Goal: Complete application form

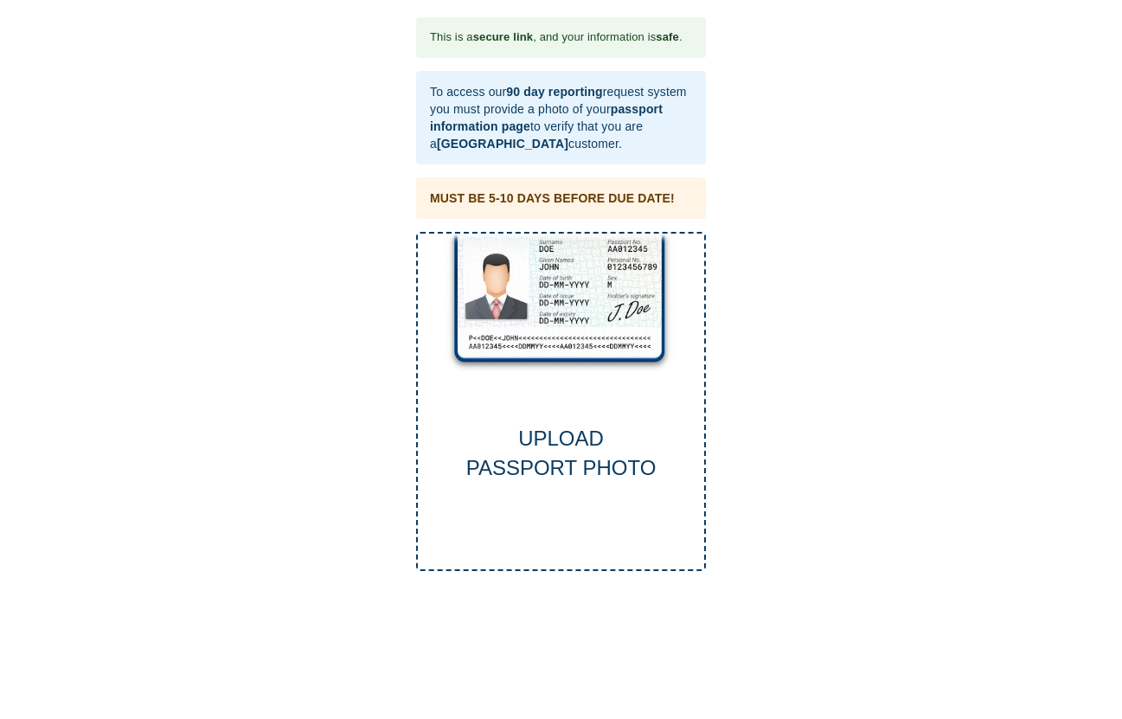
click at [556, 441] on div "UPLOAD PASSPORT PHOTO" at bounding box center [561, 454] width 286 height 60
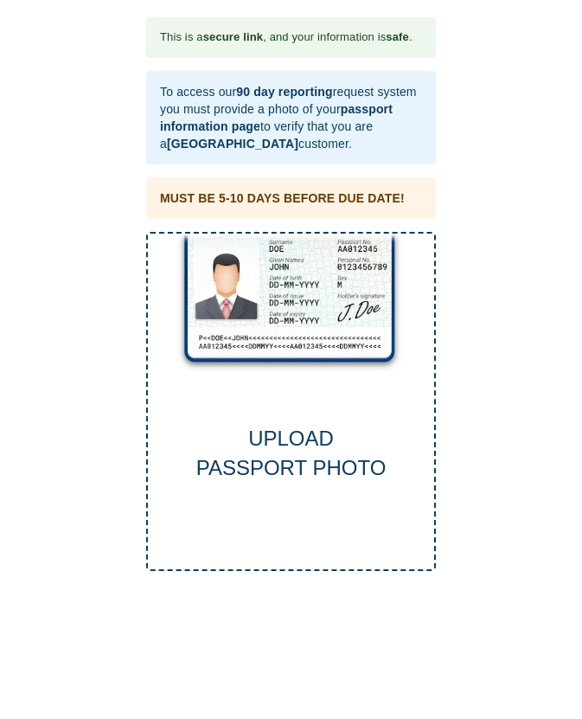
click at [300, 289] on div "UPLOAD PASSPORT PHOTO" at bounding box center [291, 402] width 290 height 340
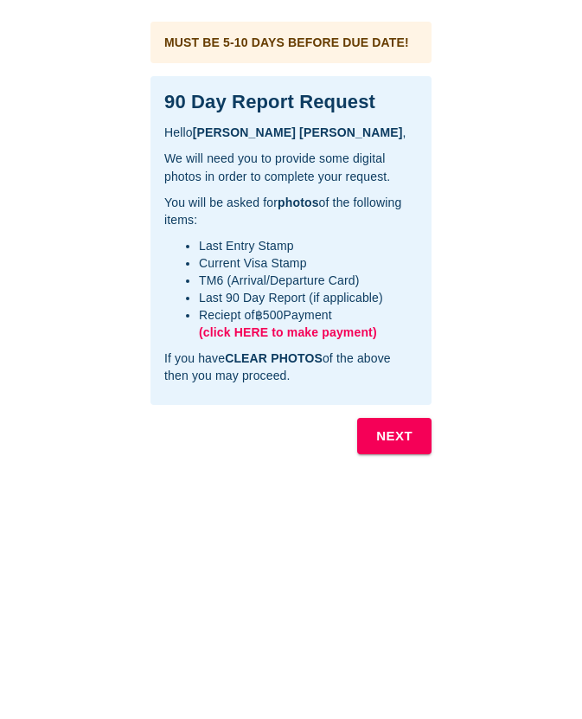
click at [394, 427] on b "NEXT" at bounding box center [394, 436] width 36 height 22
click at [390, 431] on b "NEXT" at bounding box center [394, 436] width 36 height 22
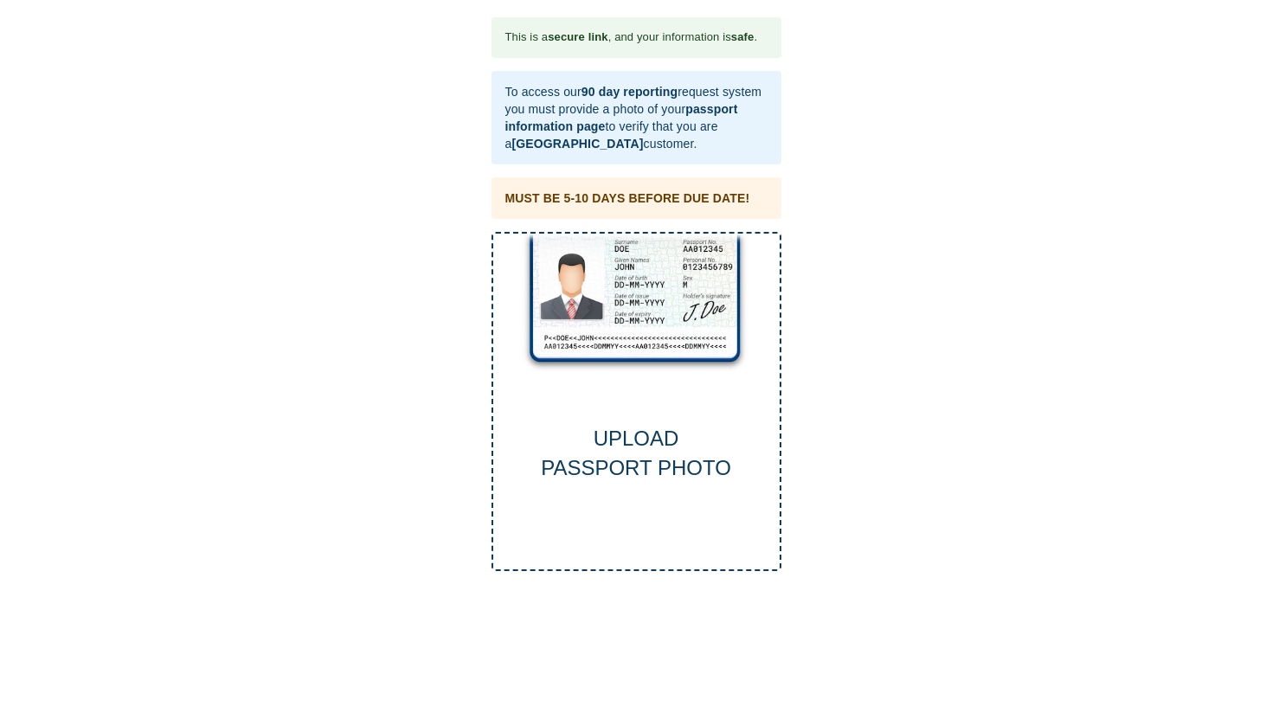
click at [628, 406] on div "UPLOAD PASSPORT PHOTO" at bounding box center [636, 402] width 290 height 340
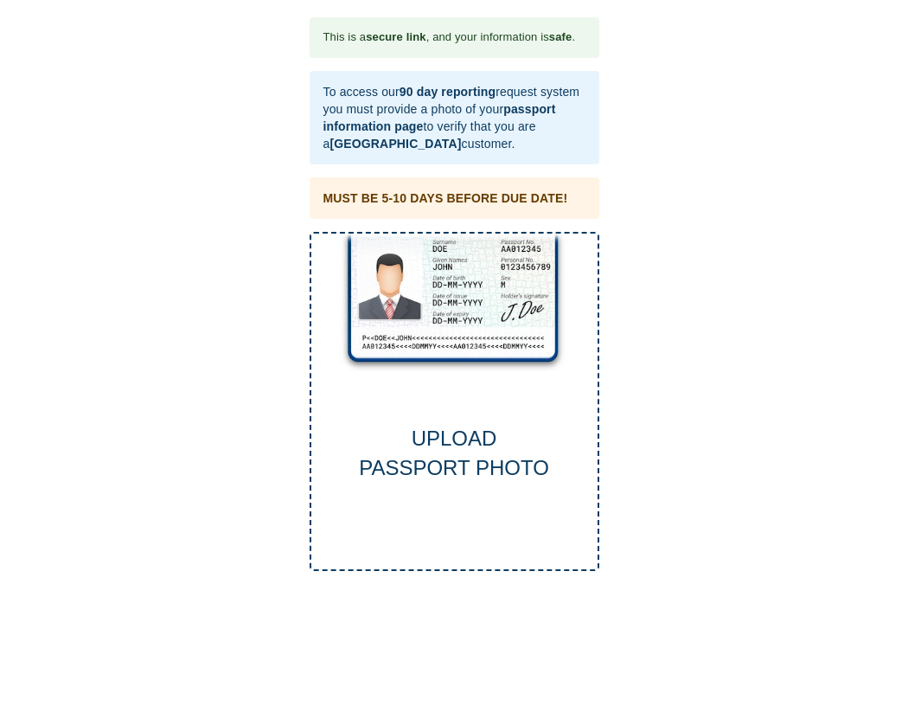
click at [861, 174] on div "This is a secure link , and your information is safe . To access our 90 day rep…" at bounding box center [454, 294] width 874 height 554
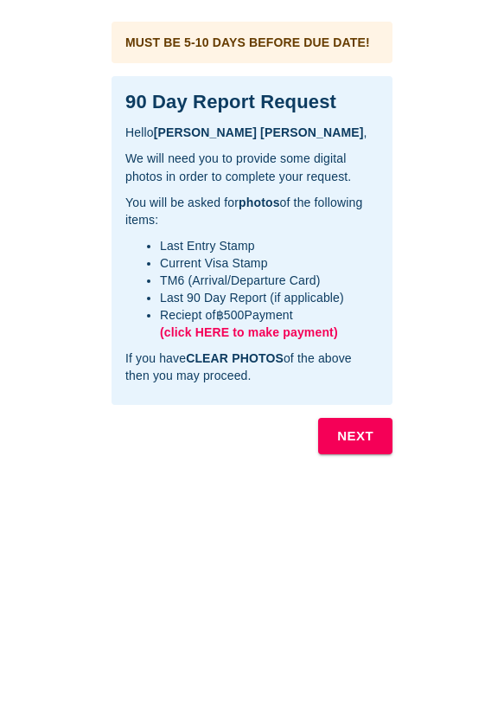
click at [240, 332] on span "(click HERE to make payment)" at bounding box center [249, 332] width 178 height 14
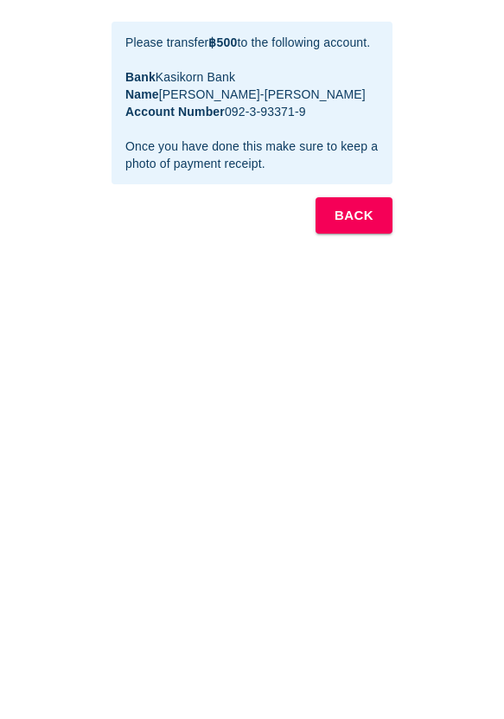
click at [351, 206] on b "BACK" at bounding box center [354, 215] width 39 height 22
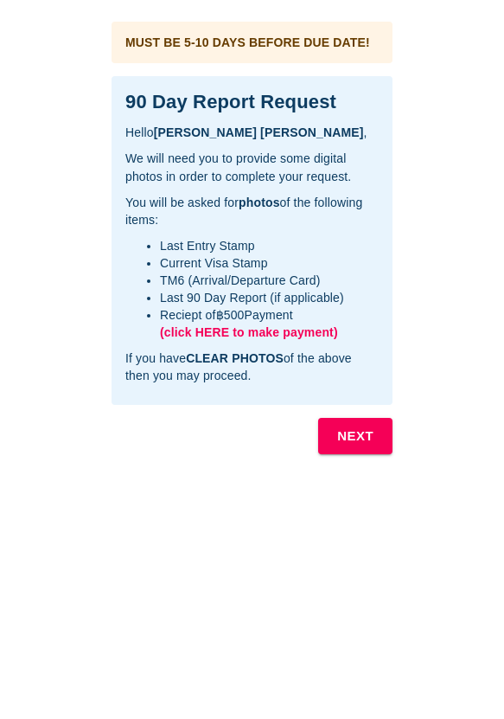
click at [354, 438] on b "NEXT" at bounding box center [355, 436] width 36 height 22
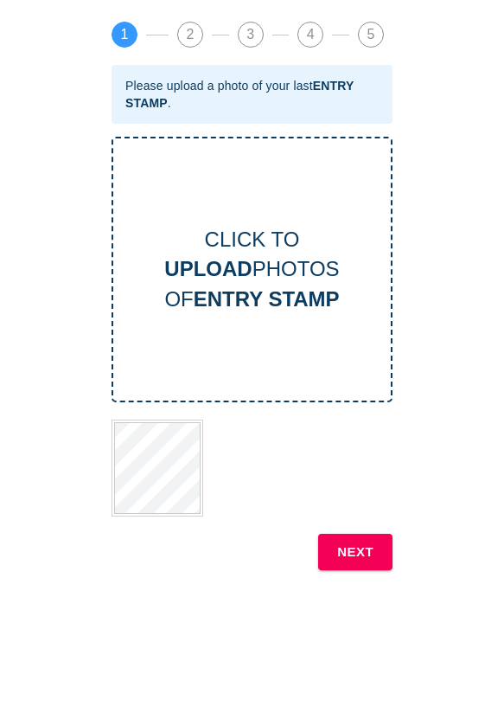
click at [359, 552] on b "NEXT" at bounding box center [355, 552] width 36 height 22
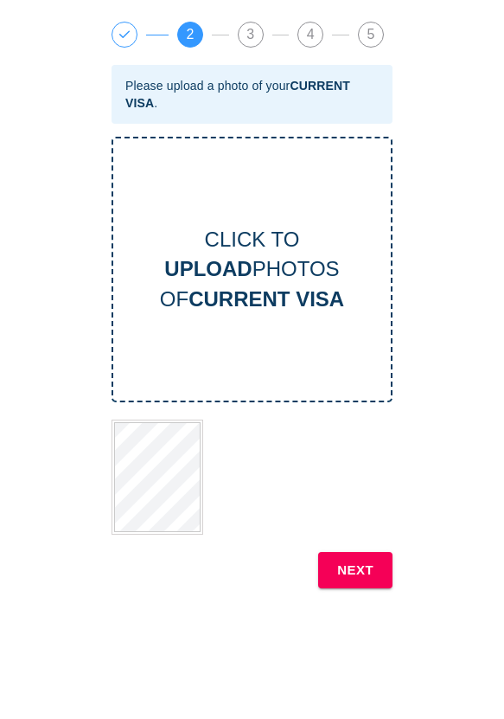
click at [356, 568] on b "NEXT" at bounding box center [355, 570] width 36 height 22
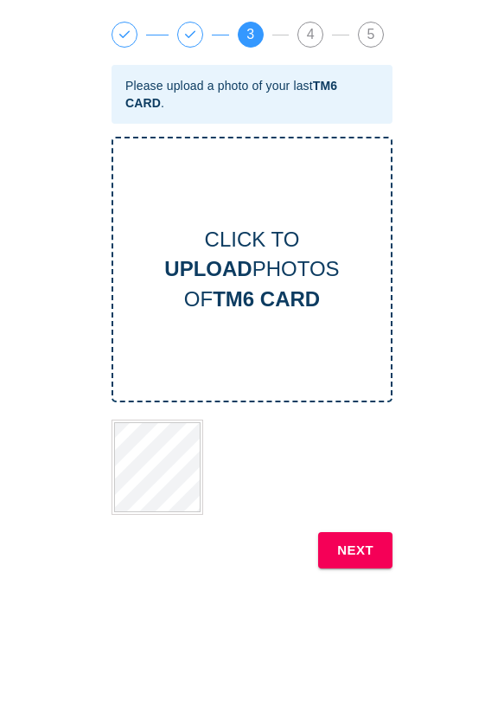
click at [350, 542] on b "NEXT" at bounding box center [355, 550] width 36 height 22
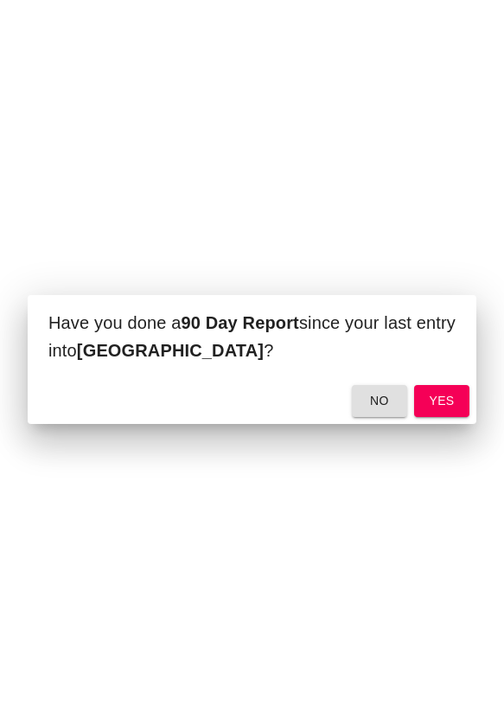
click at [448, 393] on span "yes" at bounding box center [442, 401] width 28 height 22
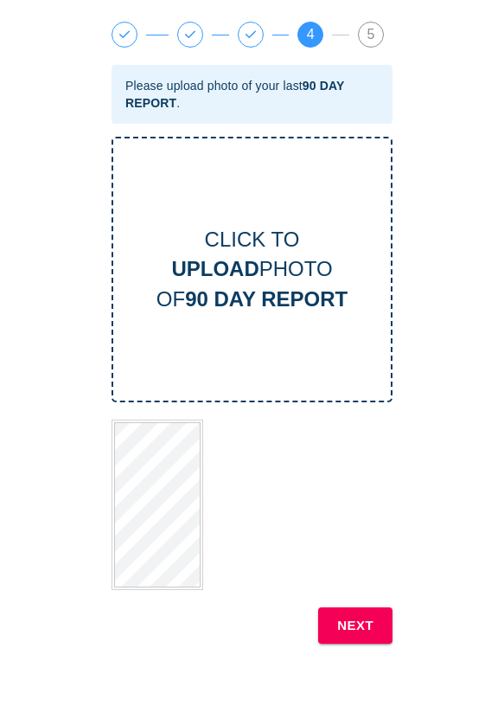
click at [356, 623] on b "NEXT" at bounding box center [355, 625] width 36 height 22
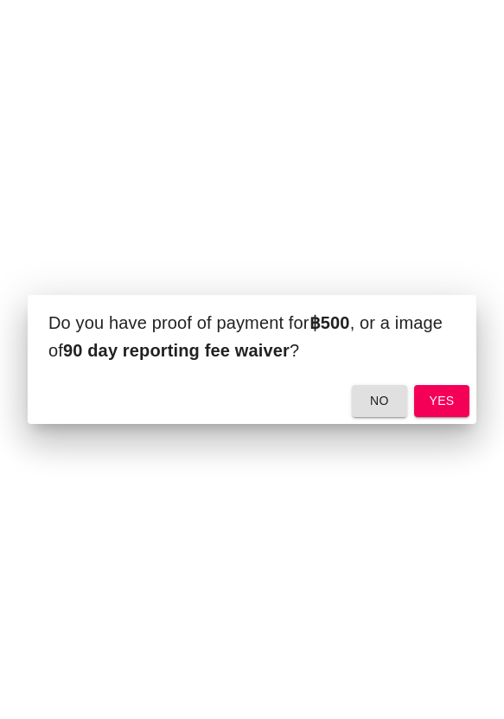
click at [442, 399] on span "yes" at bounding box center [442, 401] width 28 height 22
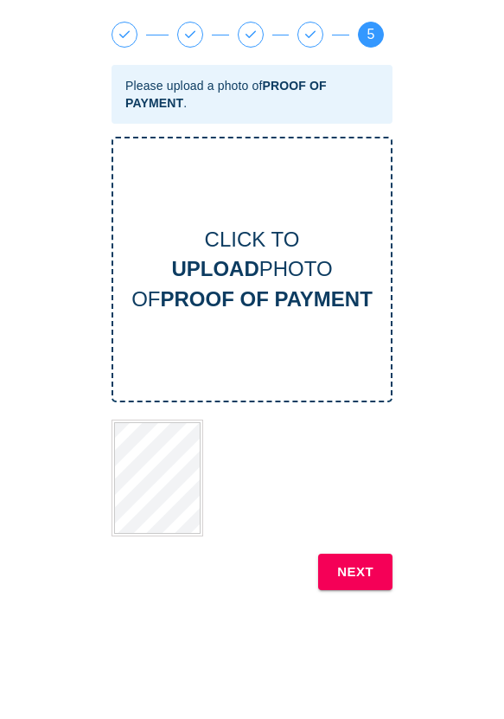
click at [353, 565] on b "NEXT" at bounding box center [355, 572] width 36 height 22
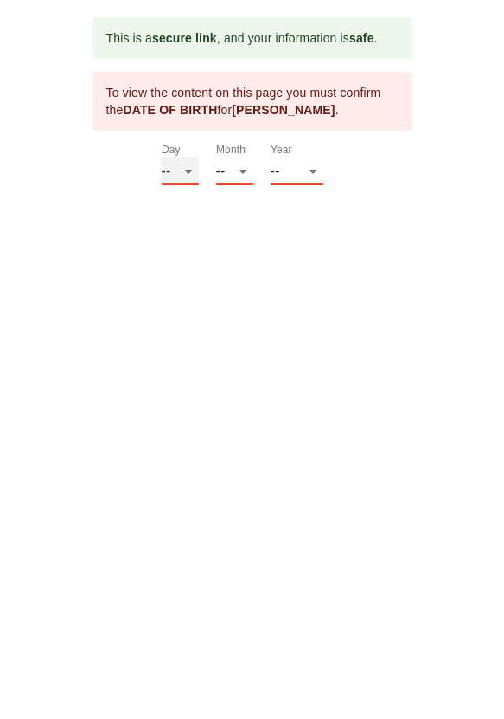
click at [167, 167] on select "-- 01 02 03 04 05 06 07 08 09 10 11 12 13 14 15 16 17 18 19 20 21 22 23 24 25 2…" at bounding box center [180, 171] width 37 height 28
select select "10"
click at [162, 157] on select "-- 01 02 03 04 05 06 07 08 09 10 11 12 13 14 15 16 17 18 19 20 21 22 23 24 25 2…" at bounding box center [180, 171] width 37 height 28
click at [239, 172] on select "-- 01 02 03 04 05 06 07 08 09 10 11 12" at bounding box center [234, 171] width 37 height 28
select select "03"
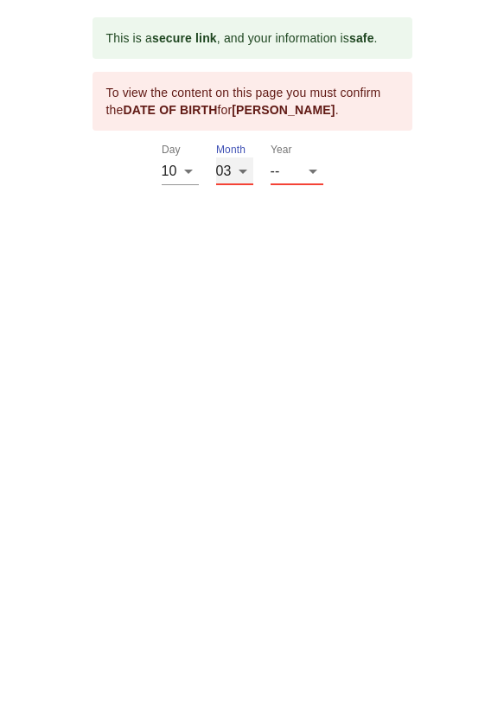
click at [216, 157] on select "-- 01 02 03 04 05 06 07 08 09 10 11 12" at bounding box center [234, 171] width 37 height 28
click at [309, 164] on select "-- 2025 2024 2023 2022 2021 2020 2019 2018 2017 2016 2015 2014 2013 2012 2011 2…" at bounding box center [297, 171] width 53 height 28
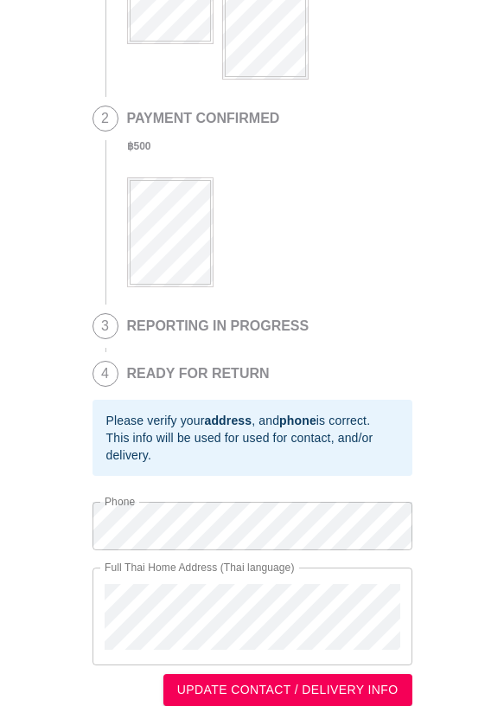
scroll to position [334, 0]
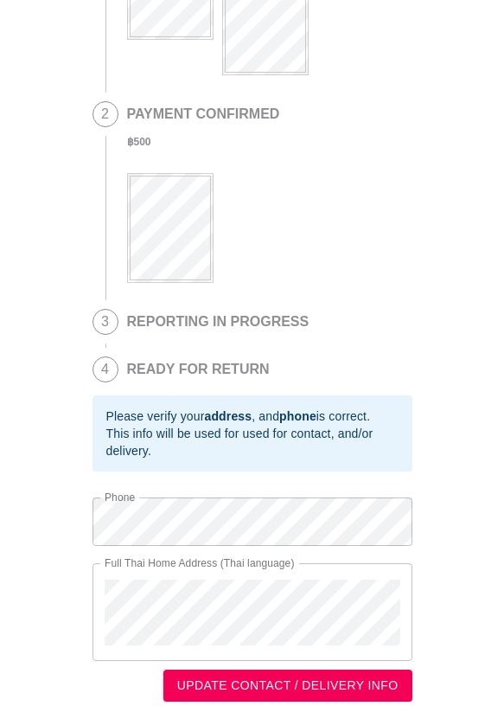
click at [266, 681] on span "UPDATE CONTACT / DELIVERY INFO" at bounding box center [287, 686] width 221 height 22
